Goal: Task Accomplishment & Management: Complete application form

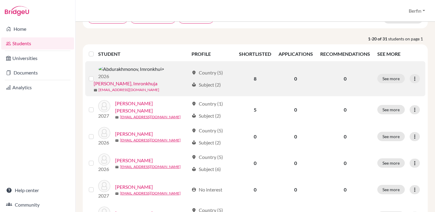
scroll to position [59, 0]
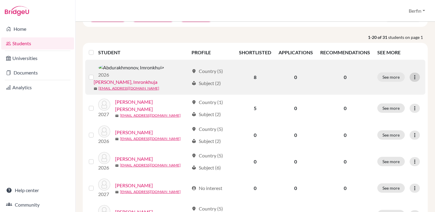
click at [418, 74] on div at bounding box center [415, 77] width 10 height 9
click at [390, 66] on td "See more Edit student Send Message Reset Password" at bounding box center [400, 77] width 52 height 35
click at [390, 73] on button "See more" at bounding box center [391, 77] width 28 height 9
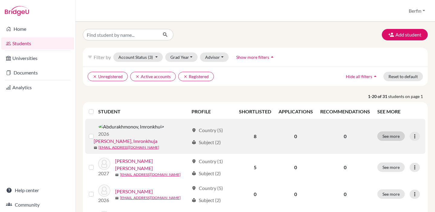
click at [400, 72] on div "clear Unregistered clear Active accounts clear Registered Hide all filters arro…" at bounding box center [255, 76] width 345 height 19
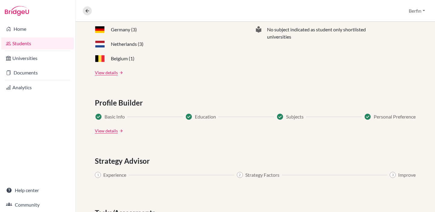
scroll to position [341, 0]
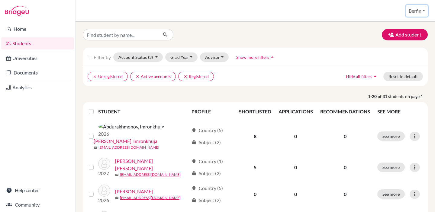
click at [417, 11] on button "Berfin" at bounding box center [417, 10] width 22 height 11
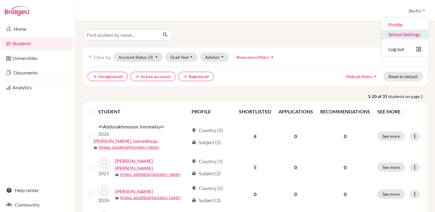
click at [403, 34] on link "School Settings" at bounding box center [405, 35] width 48 height 10
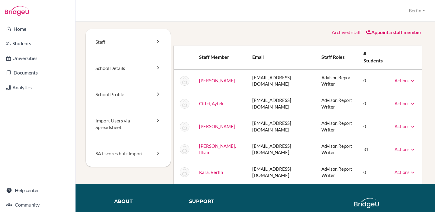
click at [430, 59] on div "Staff School Details School Profile Import Users via Spreadsheet SAT scores bul…" at bounding box center [256, 117] width 360 height 191
click at [422, 13] on button "Berfin" at bounding box center [417, 10] width 22 height 11
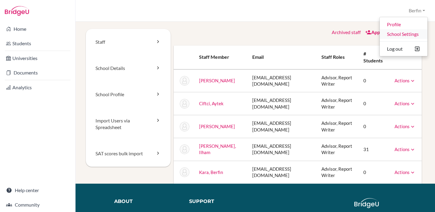
click at [400, 37] on link "School Settings" at bounding box center [404, 34] width 48 height 10
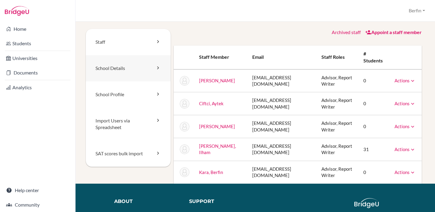
click at [143, 66] on link "School Details" at bounding box center [128, 68] width 85 height 26
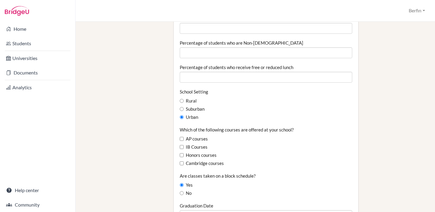
scroll to position [297, 0]
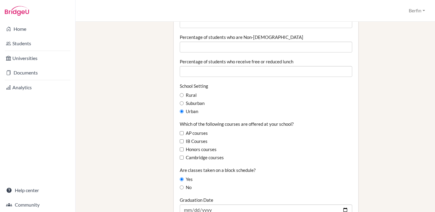
click at [149, 126] on div "Staff School Details School Profile Import Users via Spreadsheet SAT scores bul…" at bounding box center [255, 151] width 339 height 839
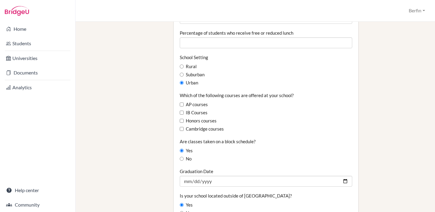
scroll to position [332, 0]
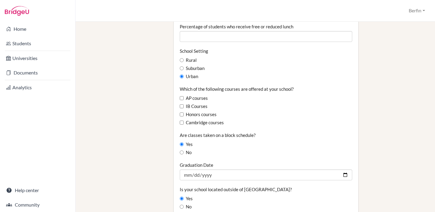
click at [199, 103] on label "IB Courses" at bounding box center [194, 106] width 28 height 7
click at [184, 105] on input "IB Courses" at bounding box center [182, 107] width 4 height 4
checkbox input "true"
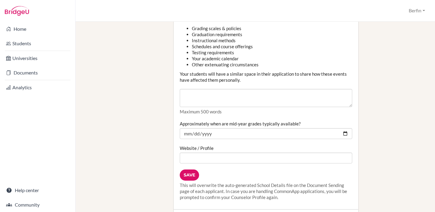
scroll to position [723, 0]
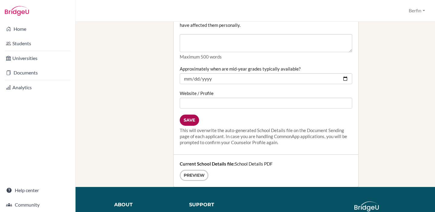
click at [195, 115] on input "Save" at bounding box center [189, 120] width 19 height 11
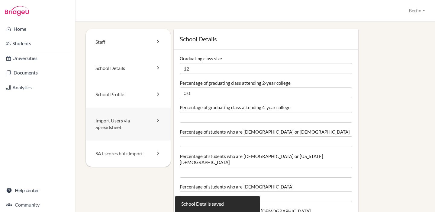
click at [134, 127] on link "Import Users via Spreadsheet" at bounding box center [128, 124] width 85 height 33
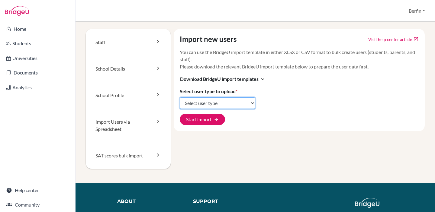
click at [248, 102] on select "Select user type Students Students and parents Parents Advisors Report writers" at bounding box center [218, 103] width 76 height 11
select select "students"
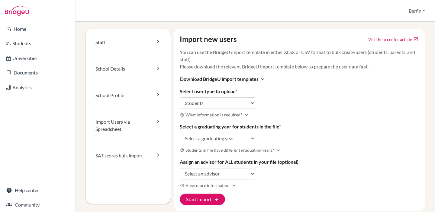
click at [287, 109] on div "Import new users Visit help center article open_in_new You can use the BridgeU …" at bounding box center [299, 120] width 251 height 183
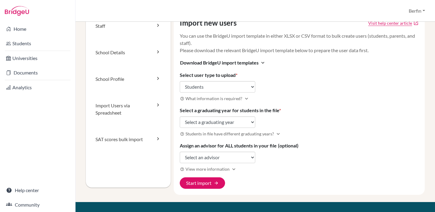
scroll to position [19, 0]
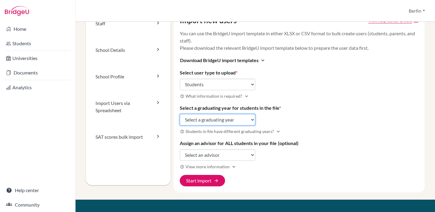
click at [249, 120] on select "Select a graduating year 2024 2025 2026 2027 2028 2029" at bounding box center [218, 119] width 76 height 11
select select "2028"
click at [290, 160] on div "Import new users Visit help center article open_in_new You can use the BridgeU …" at bounding box center [299, 101] width 251 height 183
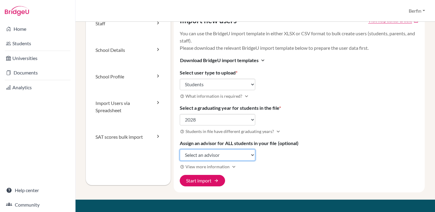
click at [252, 154] on select "Select an advisor Aarti Bakshi Aytek Ciftci Gaida Erlano Ilham Ibrahimovic Berf…" at bounding box center [218, 155] width 76 height 11
select select "471819"
click at [283, 176] on div "Import new users Visit help center article open_in_new You can use the BridgeU …" at bounding box center [299, 101] width 251 height 183
click at [251, 158] on select "Select an advisor Aarti Bakshi Aytek Ciftci Gaida Erlano Ilham Ibrahimovic Berf…" at bounding box center [218, 155] width 76 height 11
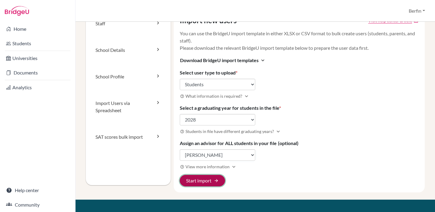
click at [215, 181] on span "arrow_forward" at bounding box center [216, 181] width 5 height 5
